Goal: Task Accomplishment & Management: Complete application form

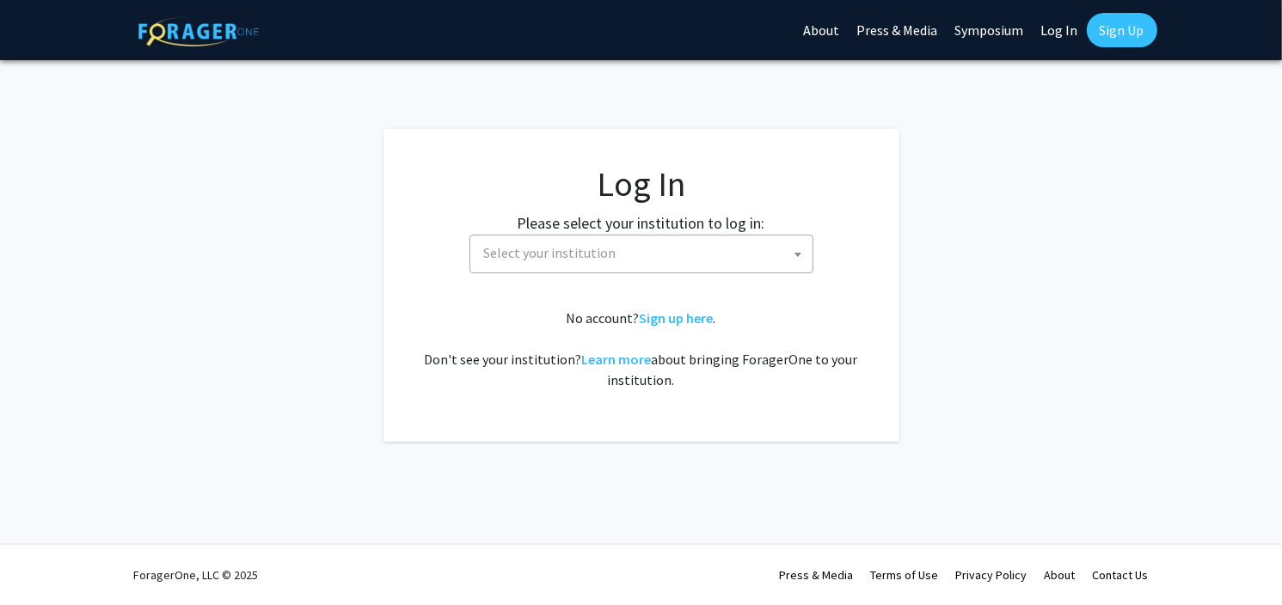
click at [772, 264] on span "Select your institution" at bounding box center [644, 253] width 335 height 35
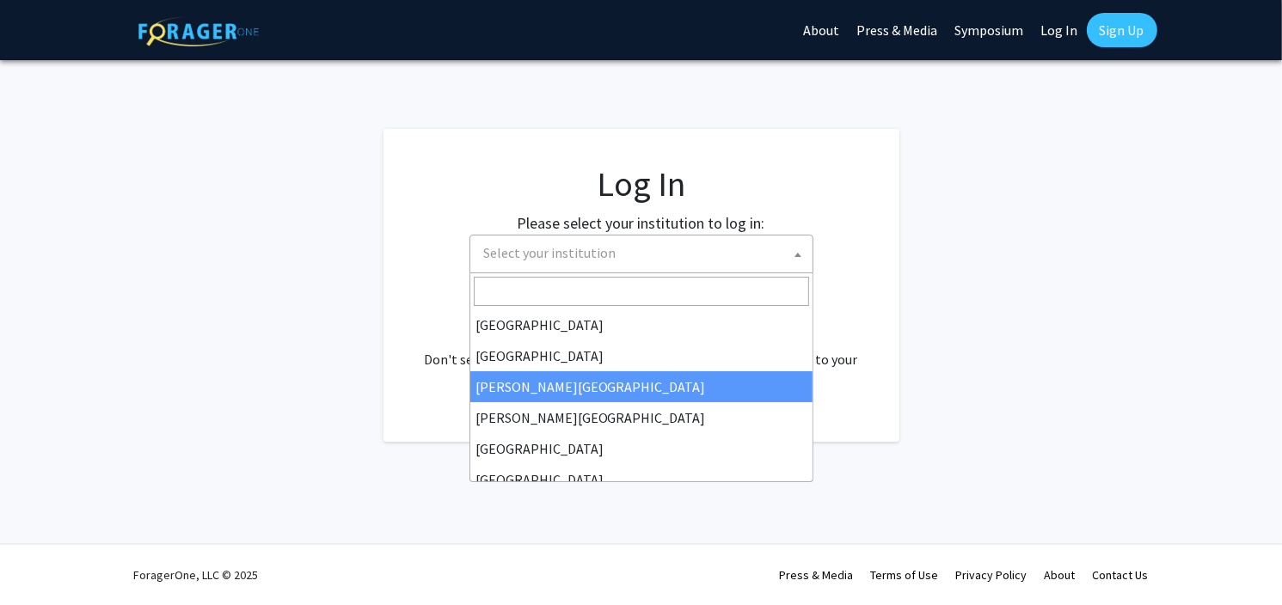
select select "5"
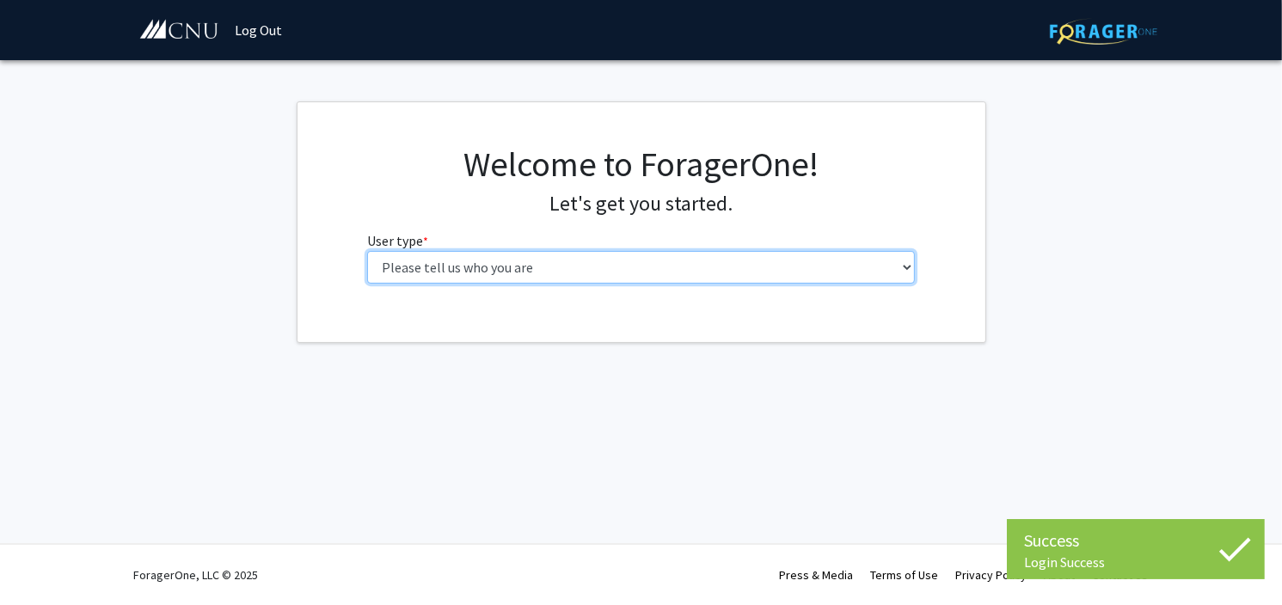
click at [702, 265] on select "Please tell us who you are Undergraduate Student Master's Student Doctoral Cand…" at bounding box center [641, 267] width 548 height 33
select select "1: undergrad"
click at [367, 251] on select "Please tell us who you are Undergraduate Student Master's Student Doctoral Cand…" at bounding box center [641, 267] width 548 height 33
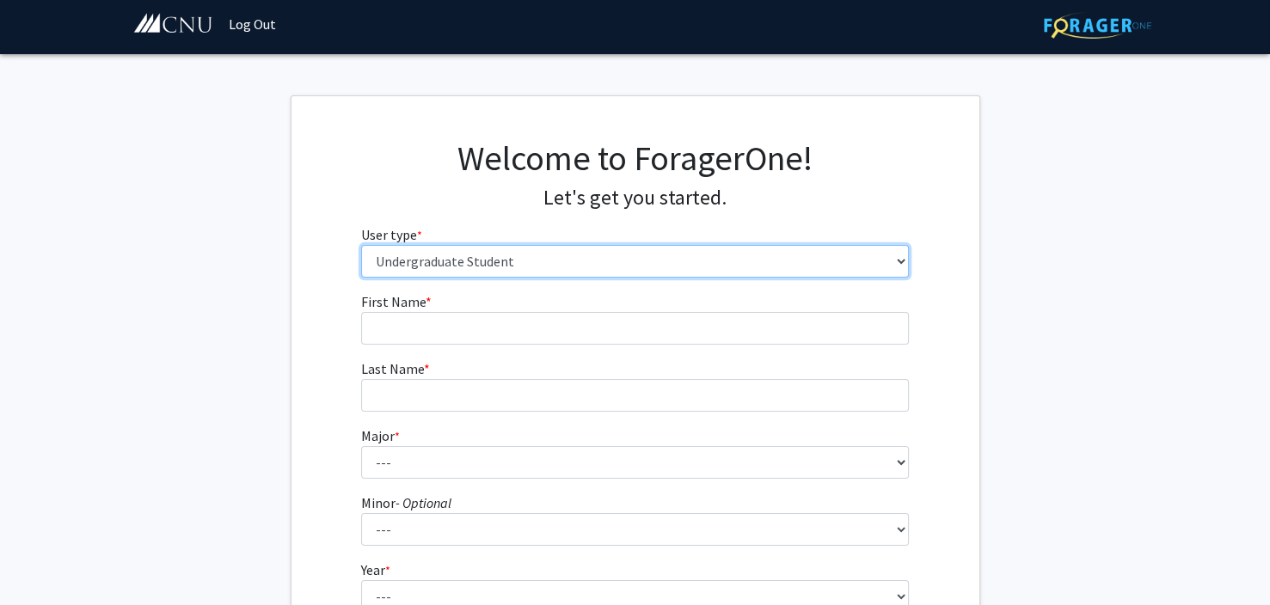
scroll to position [9, 0]
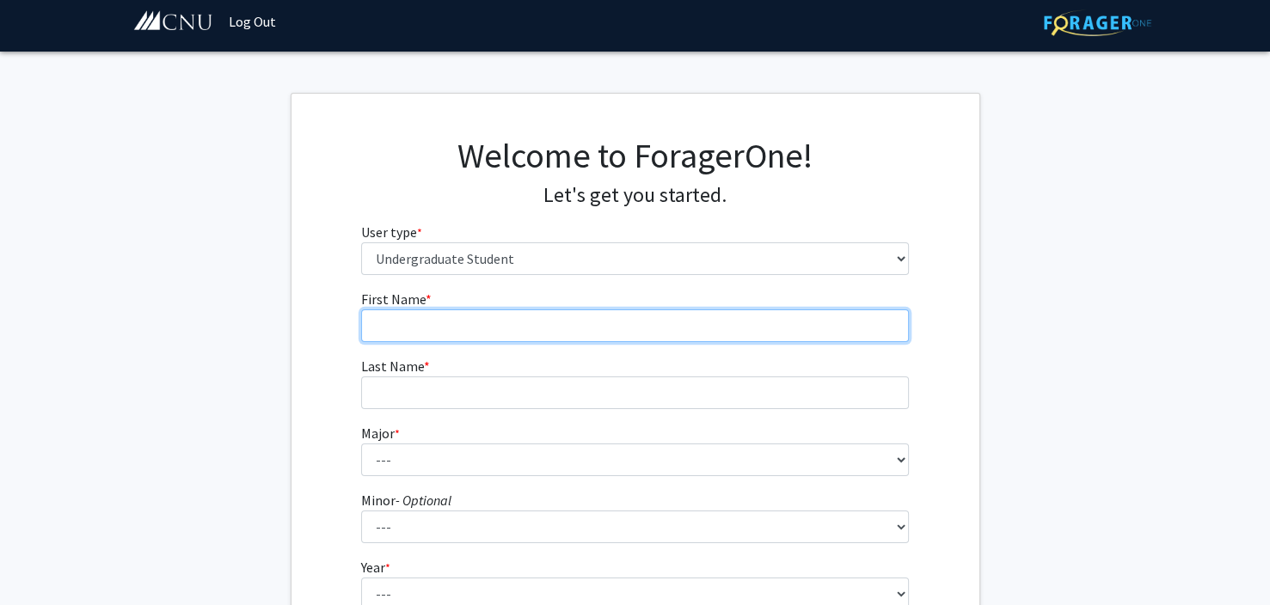
click at [583, 310] on input "First Name * required" at bounding box center [635, 325] width 548 height 33
type input "[PERSON_NAME]"
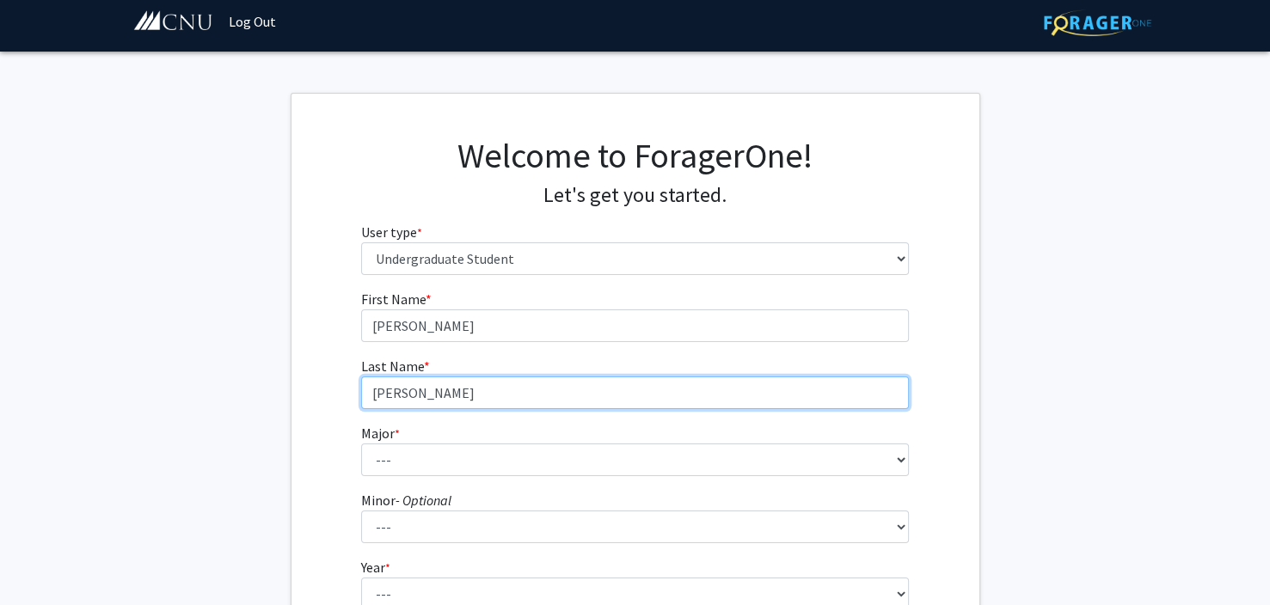
type input "[PERSON_NAME]"
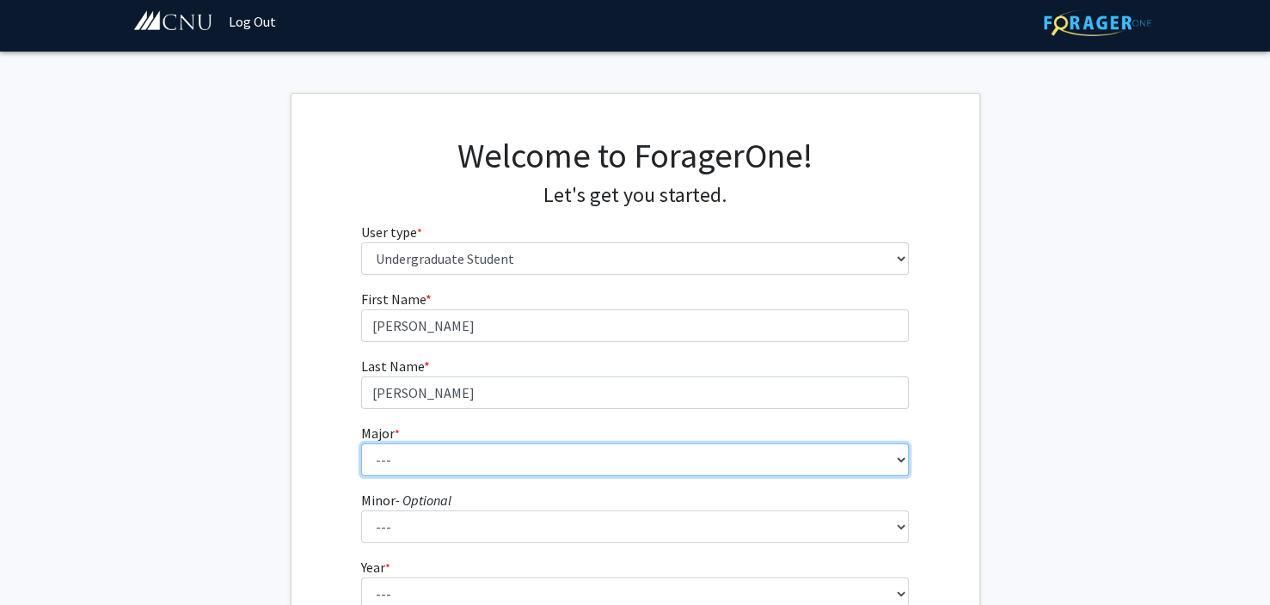
select select "31: 642"
click at [361, 444] on select "--- Accounting Applied Physics Art History Biochemistry Biology Chemistry Class…" at bounding box center [635, 460] width 548 height 33
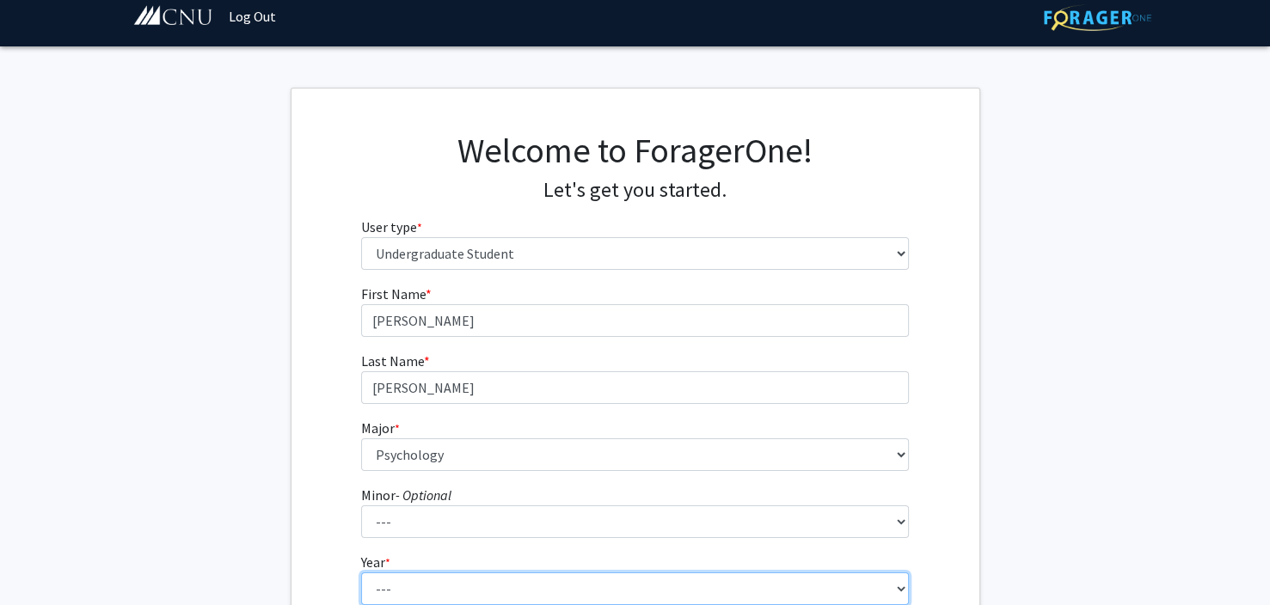
scroll to position [65, 0]
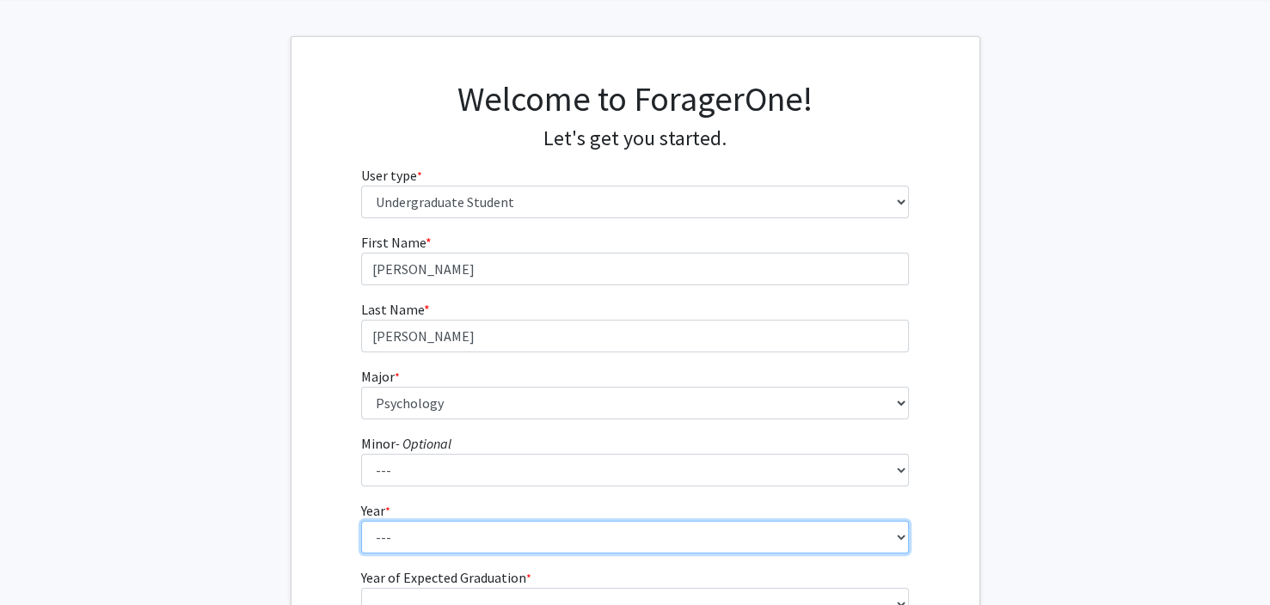
select select "2: sophomore"
click at [361, 521] on select "--- First-year Sophomore Junior Senior Postbaccalaureate Certificate" at bounding box center [635, 537] width 548 height 33
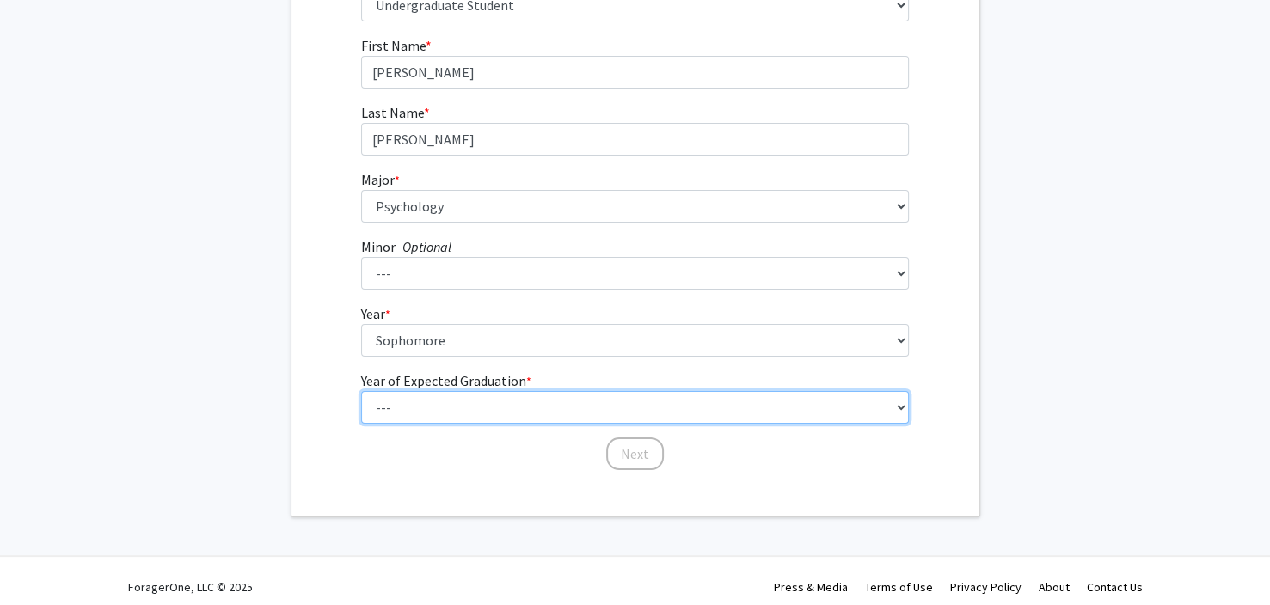
scroll to position [272, 0]
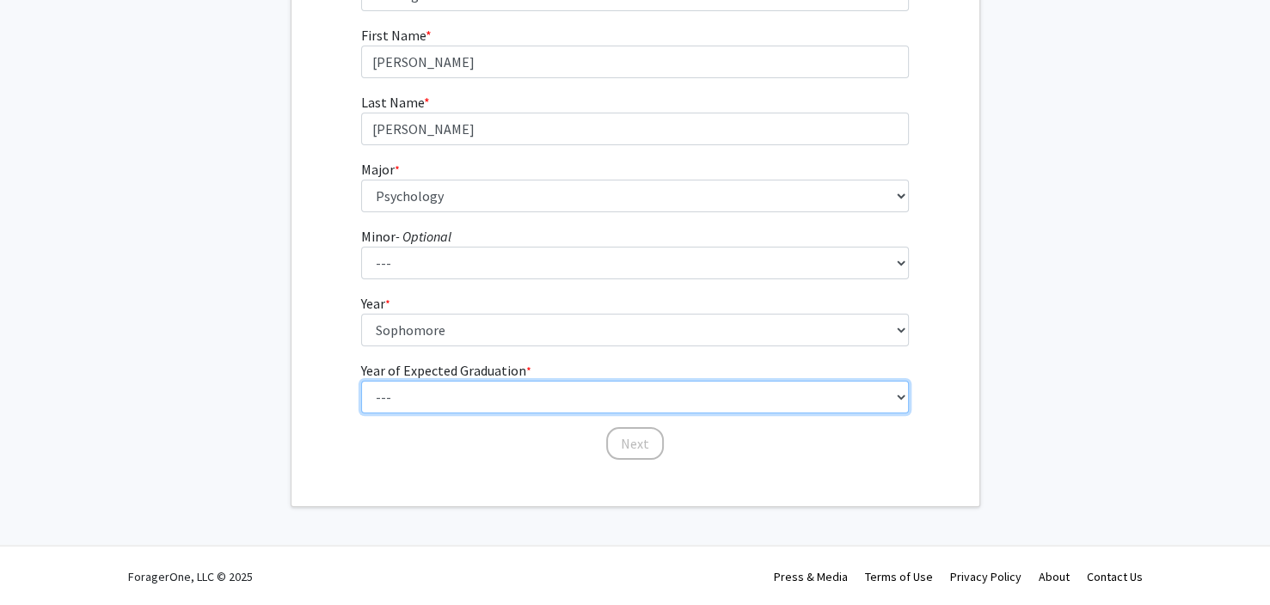
select select "4: 2028"
click at [361, 381] on select "--- 2025 2026 2027 2028 2029 2030 2031 2032 2033 2034" at bounding box center [635, 397] width 548 height 33
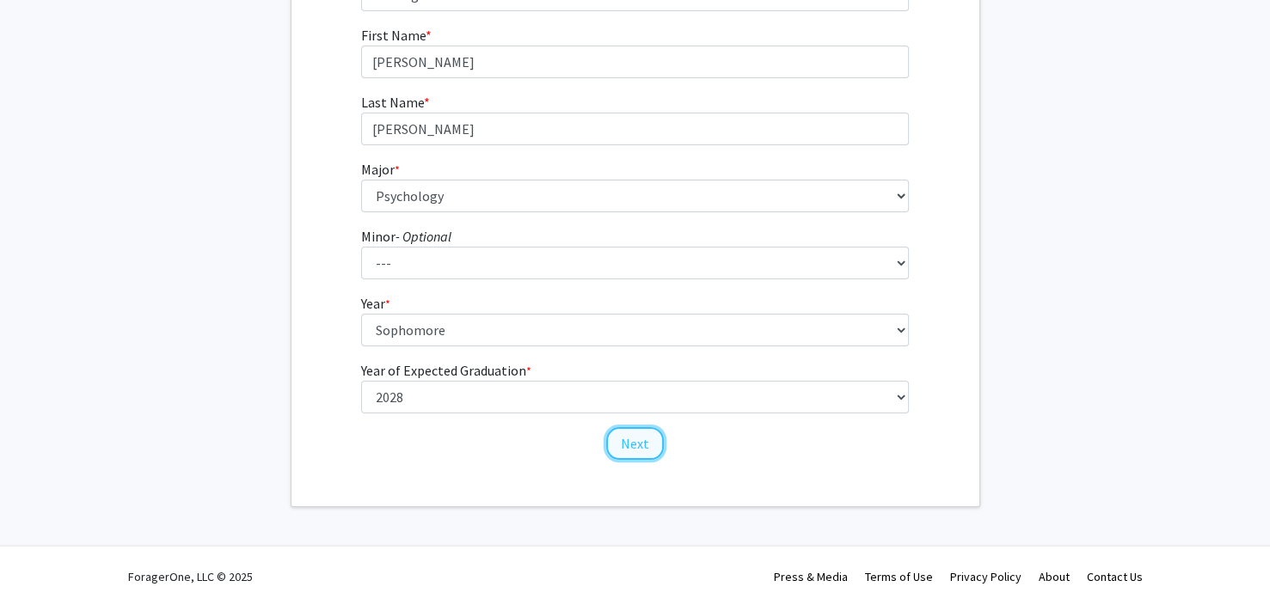
click at [640, 444] on button "Next" at bounding box center [635, 443] width 58 height 33
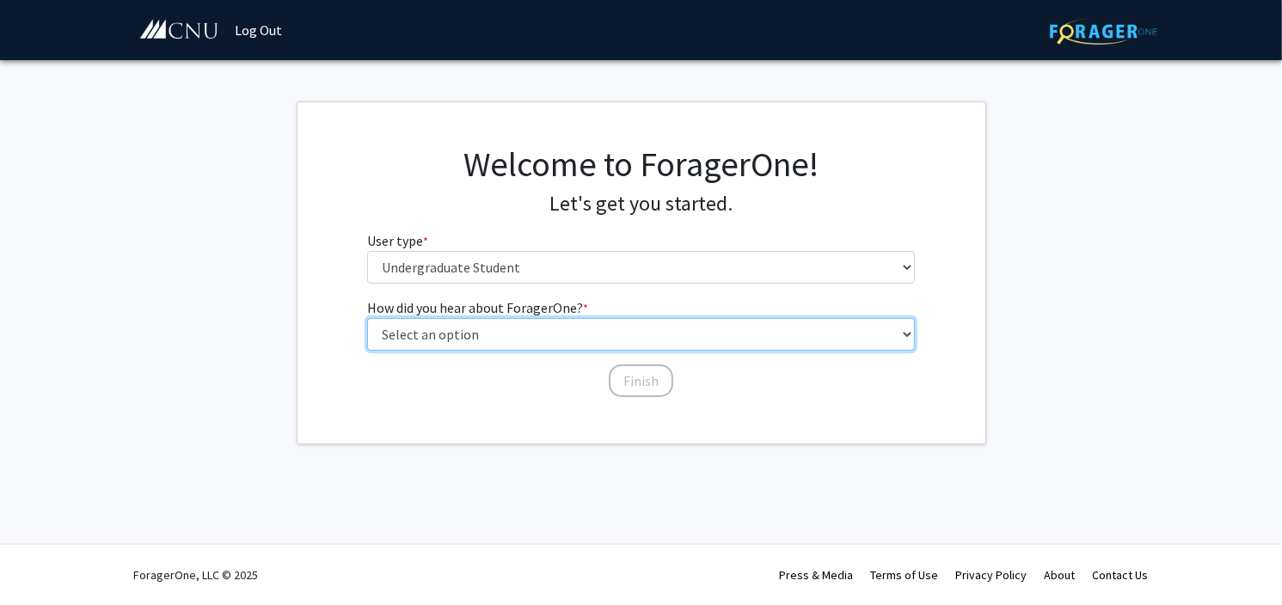
click at [652, 324] on select "Select an option Peer/student recommendation Faculty/staff recommendation Unive…" at bounding box center [641, 334] width 548 height 33
select select "5: other"
click at [367, 318] on select "Select an option Peer/student recommendation Faculty/staff recommendation Unive…" at bounding box center [641, 334] width 548 height 33
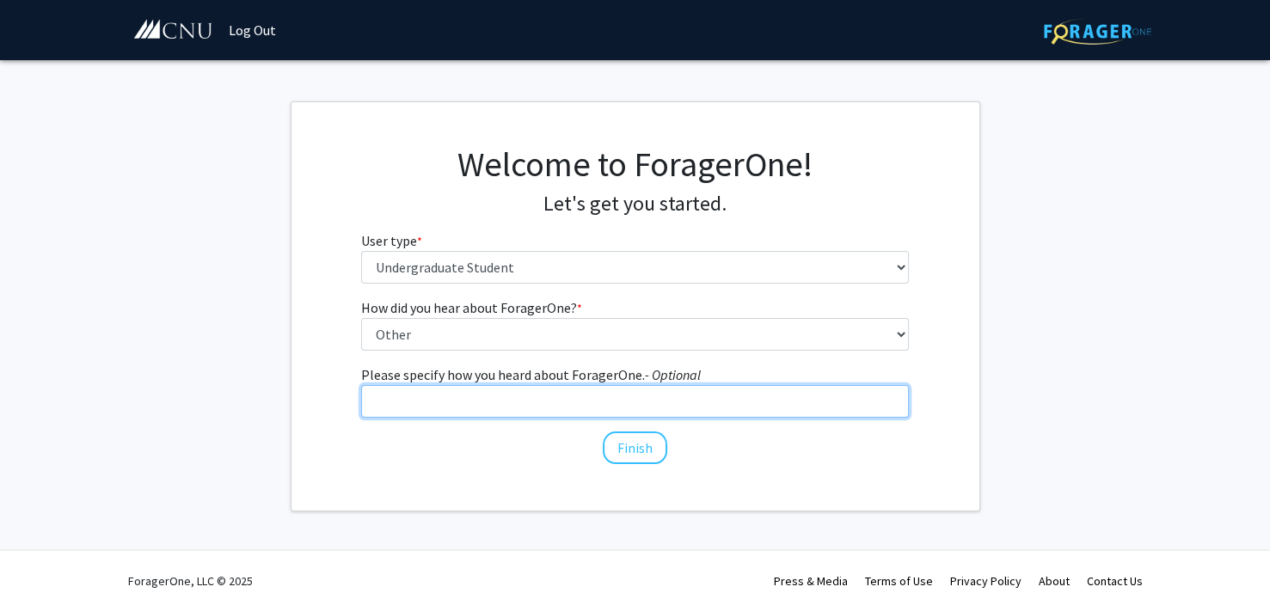
click at [579, 389] on input "Please specify how you heard about ForagerOne. - Optional" at bounding box center [635, 401] width 548 height 33
type input "It was on my campus links and decided to check it out."
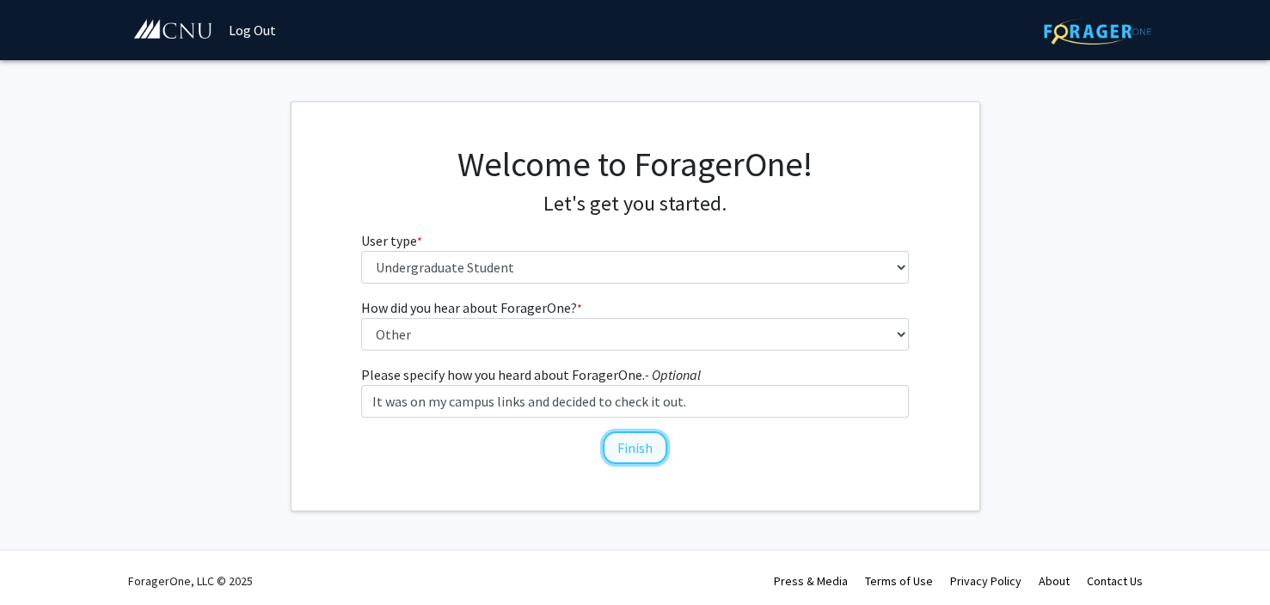
click at [633, 452] on button "Finish" at bounding box center [635, 448] width 64 height 33
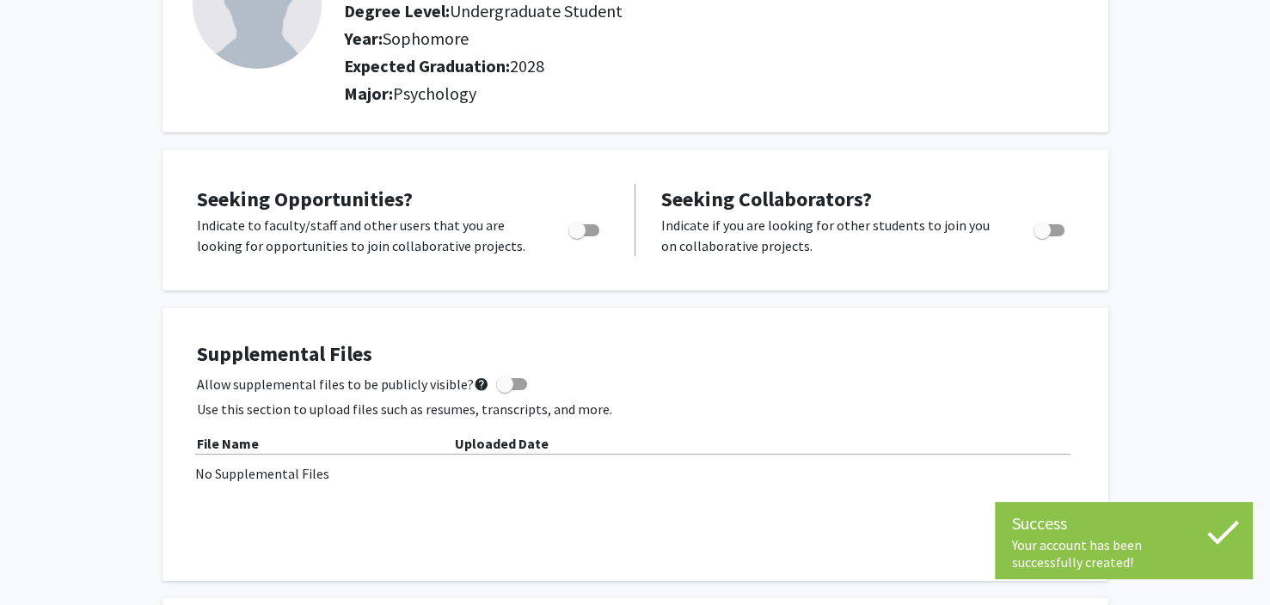
scroll to position [172, 0]
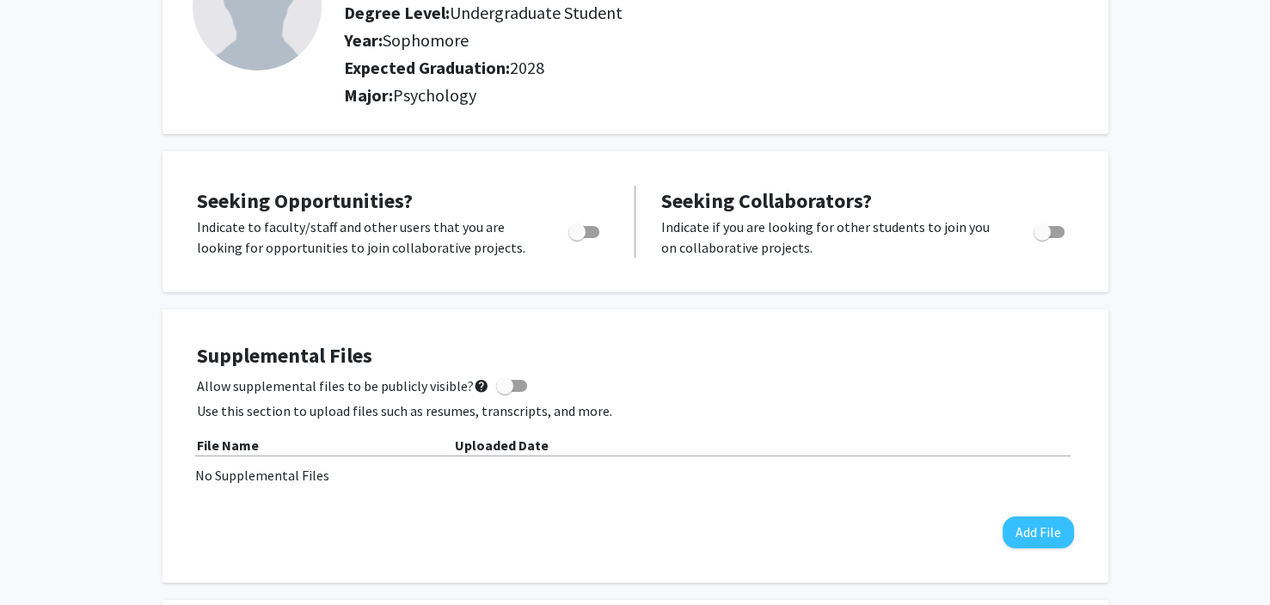
click at [576, 240] on div at bounding box center [584, 237] width 73 height 41
click at [597, 230] on span "Toggle" at bounding box center [583, 232] width 31 height 12
click at [577, 238] on input "Are you actively seeking opportunities?" at bounding box center [576, 238] width 1 height 1
checkbox input "true"
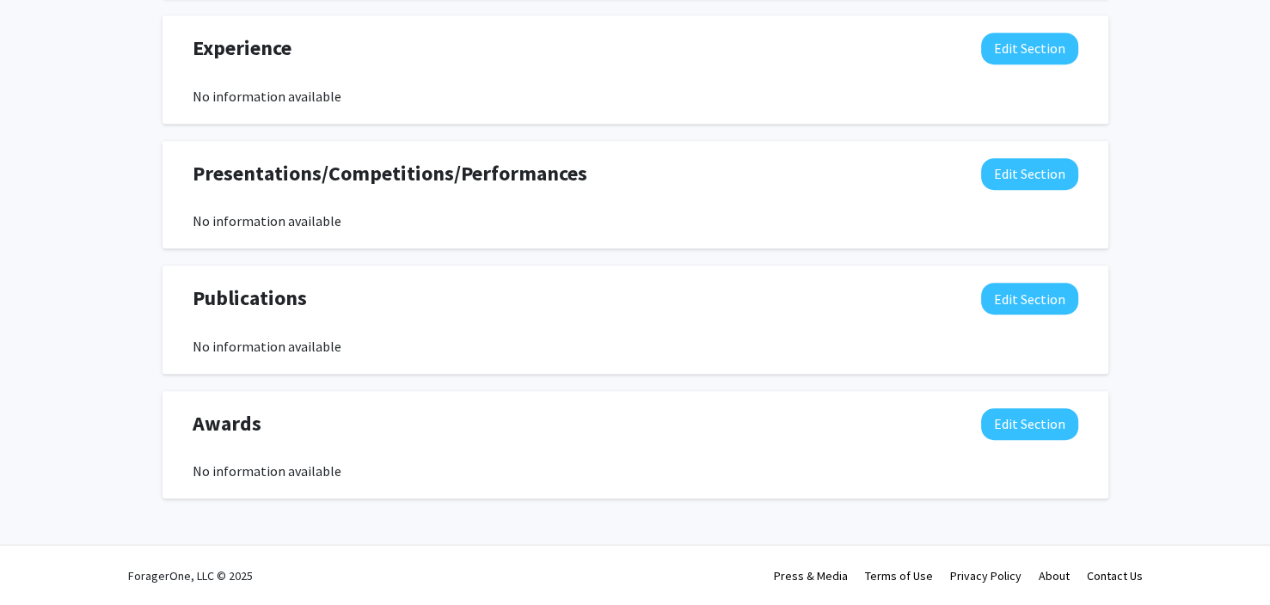
scroll to position [0, 0]
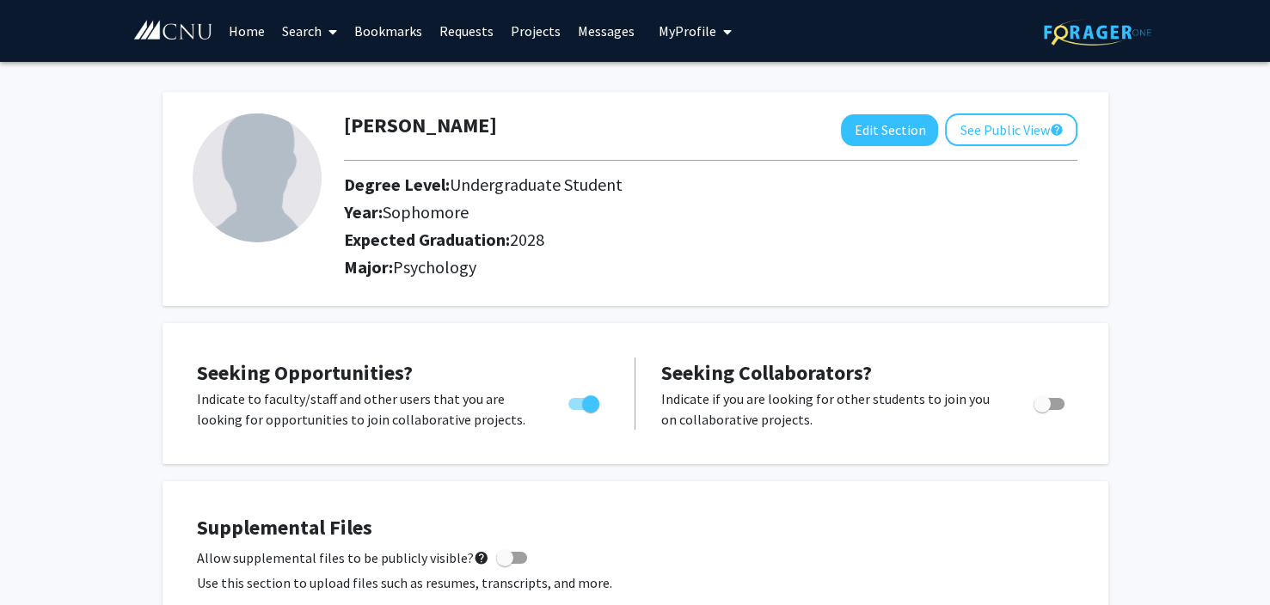
click at [241, 32] on link "Home" at bounding box center [246, 31] width 53 height 60
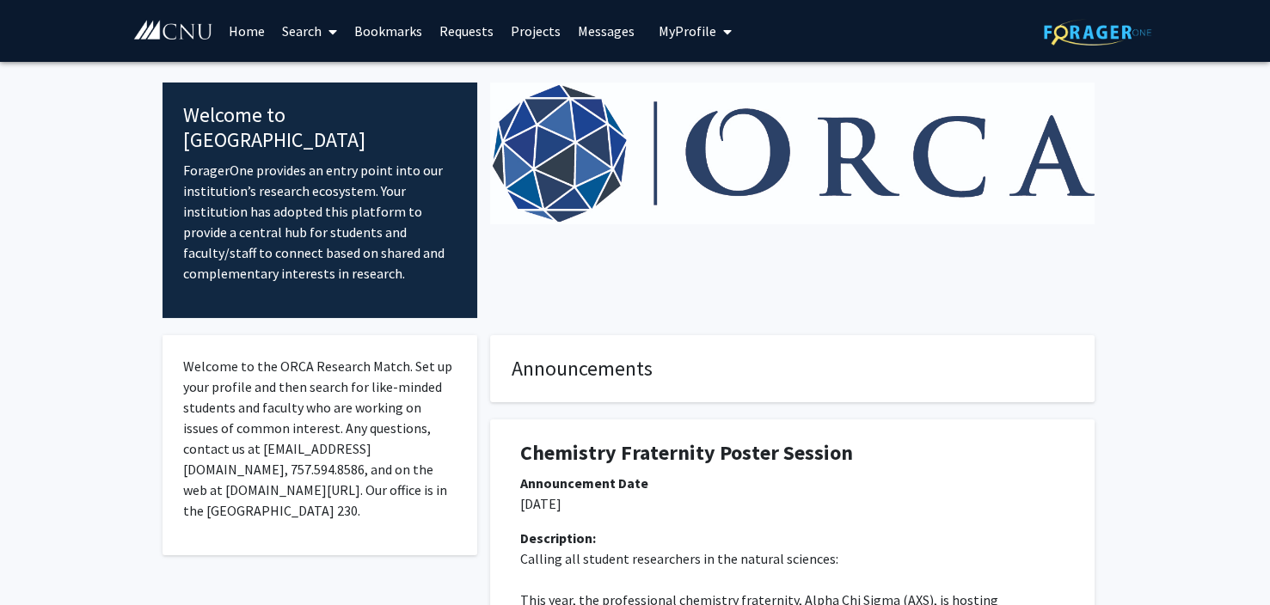
click at [543, 34] on link "Projects" at bounding box center [535, 31] width 67 height 60
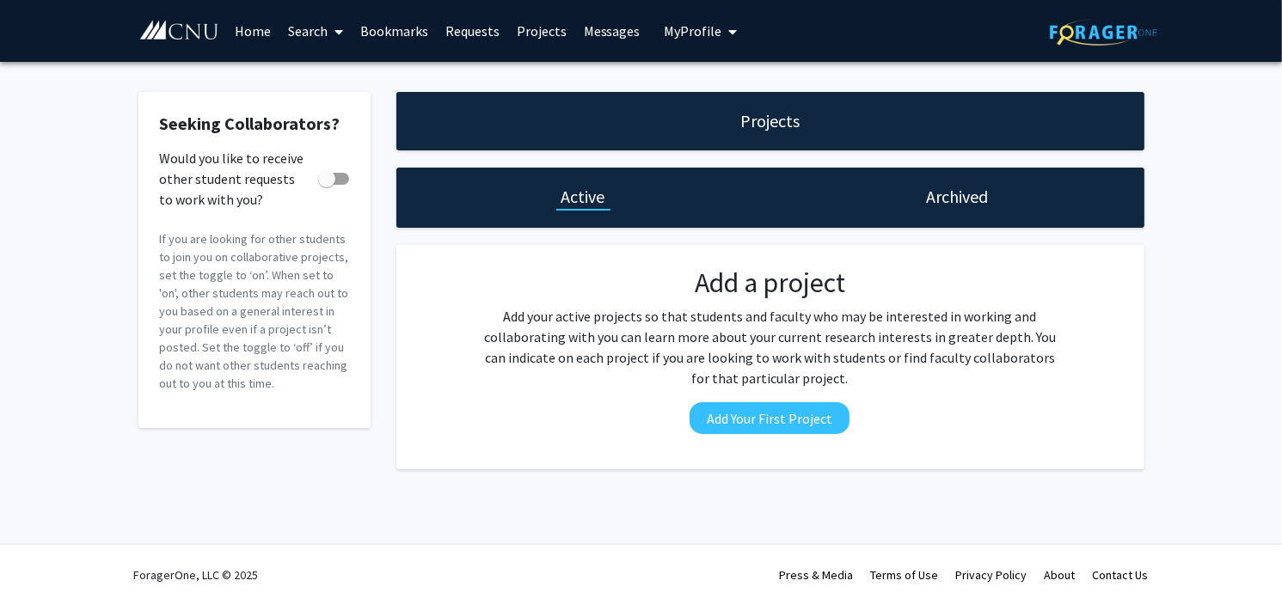
click at [542, 30] on link "Projects" at bounding box center [541, 31] width 67 height 60
click at [244, 28] on link "Home" at bounding box center [252, 31] width 53 height 60
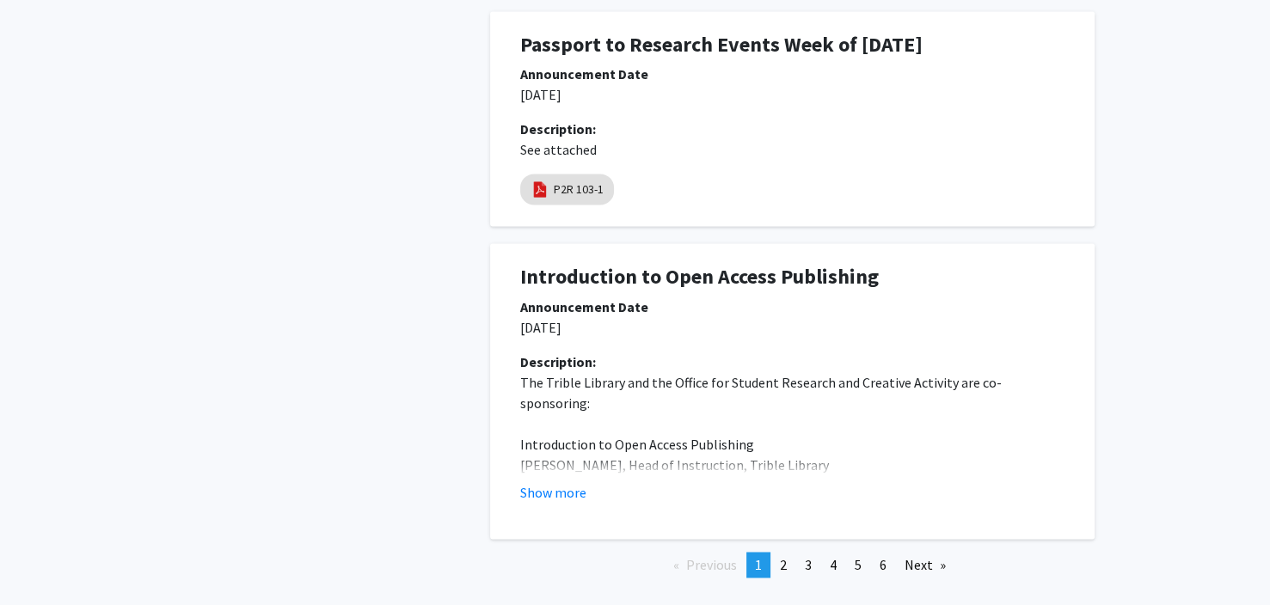
scroll to position [2627, 0]
